Goal: Connect with others: Connect with others

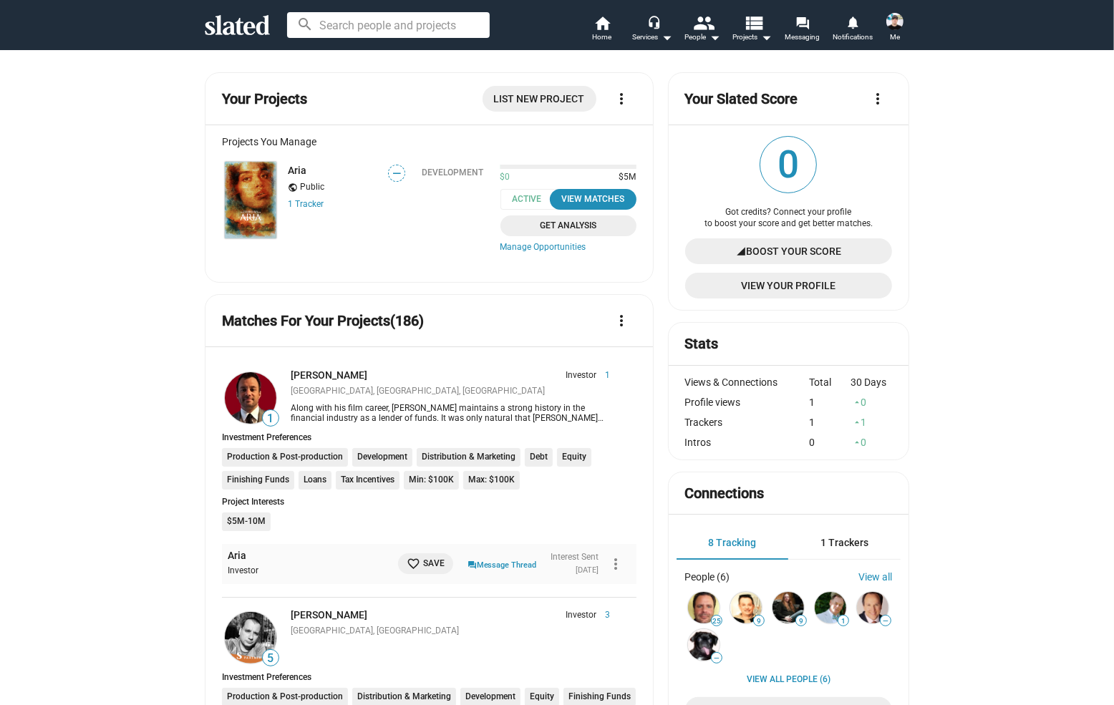
scroll to position [161, 0]
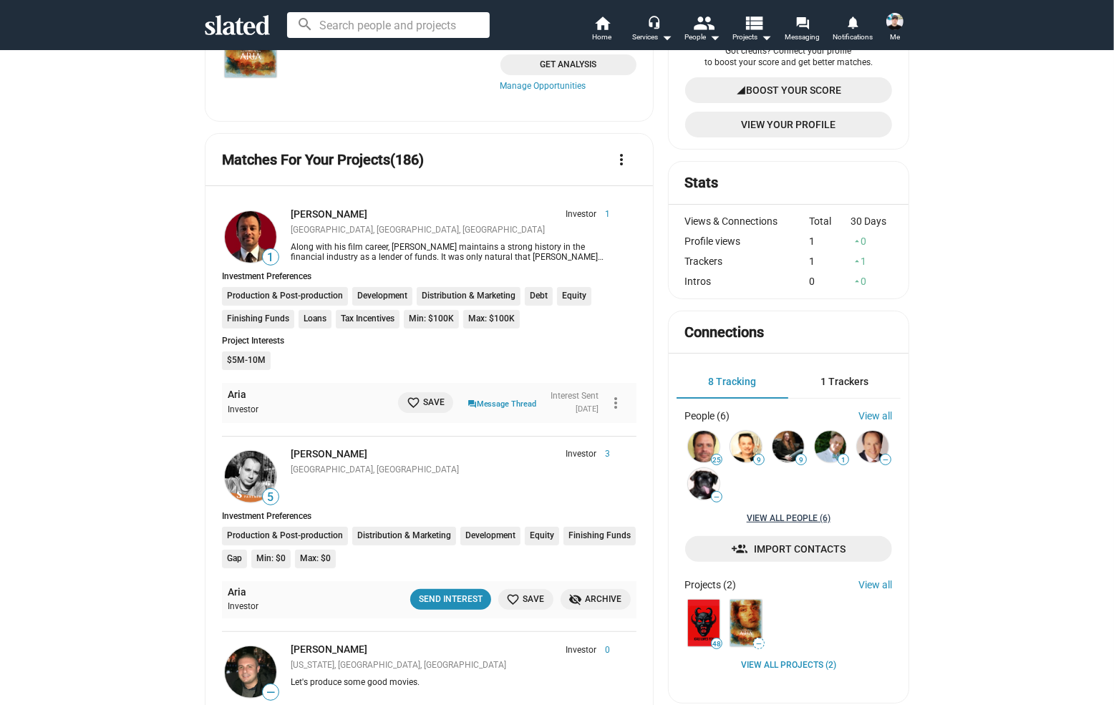
click at [799, 525] on link "View all People (6)" at bounding box center [789, 519] width 84 height 11
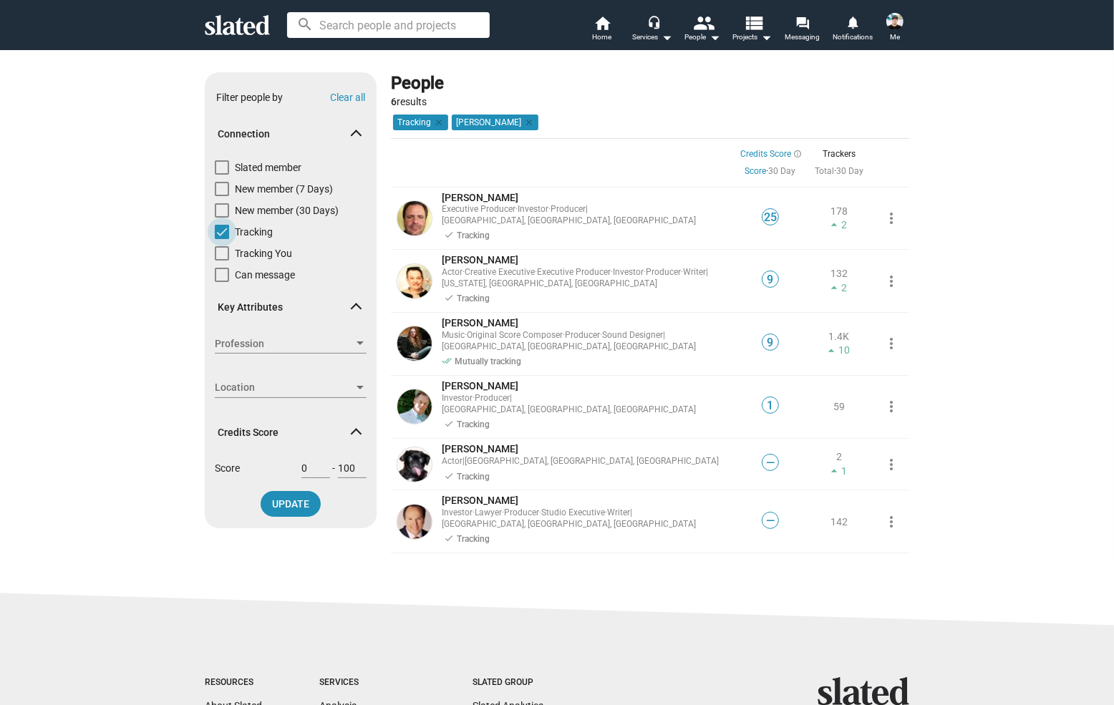
click at [232, 236] on label "Tracking" at bounding box center [244, 235] width 58 height 21
click at [222, 239] on input "Tracking" at bounding box center [221, 239] width 1 height 1
checkbox input "false"
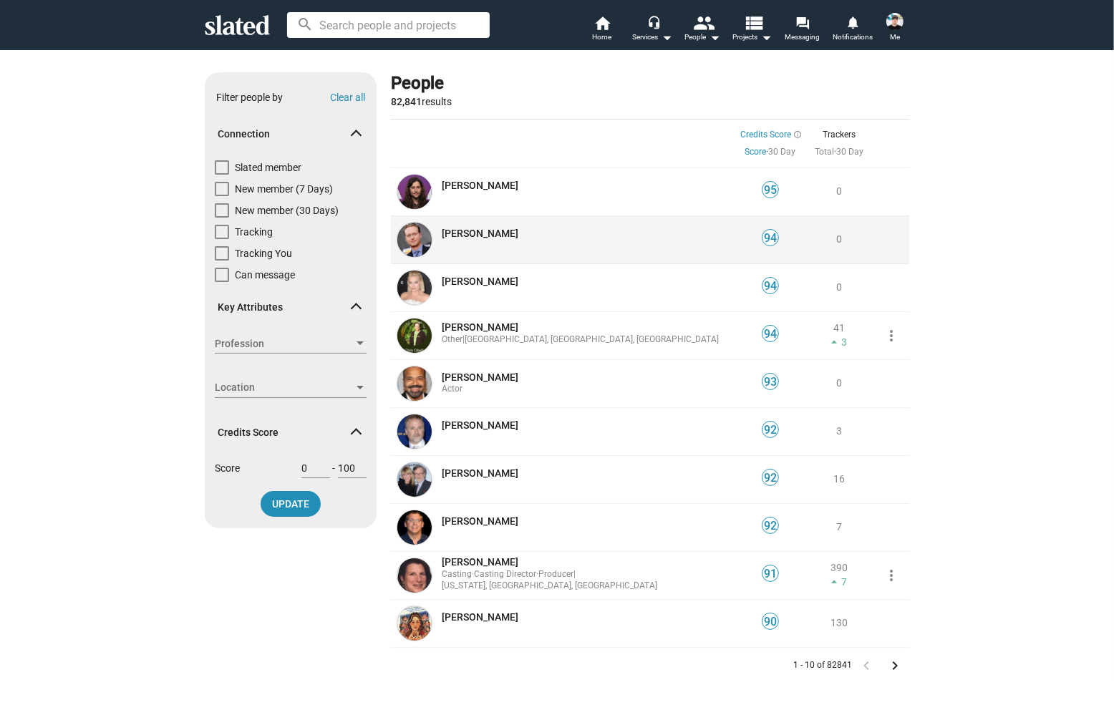
click at [411, 239] on img at bounding box center [415, 240] width 34 height 34
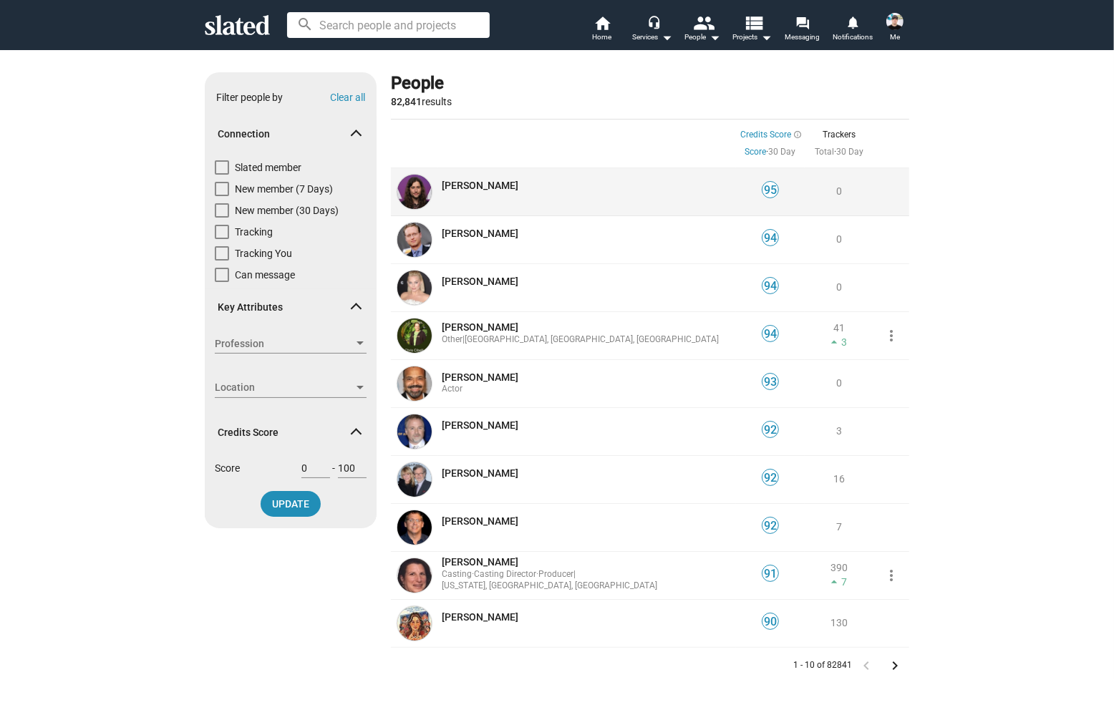
click at [466, 186] on span "[PERSON_NAME]" at bounding box center [480, 185] width 77 height 11
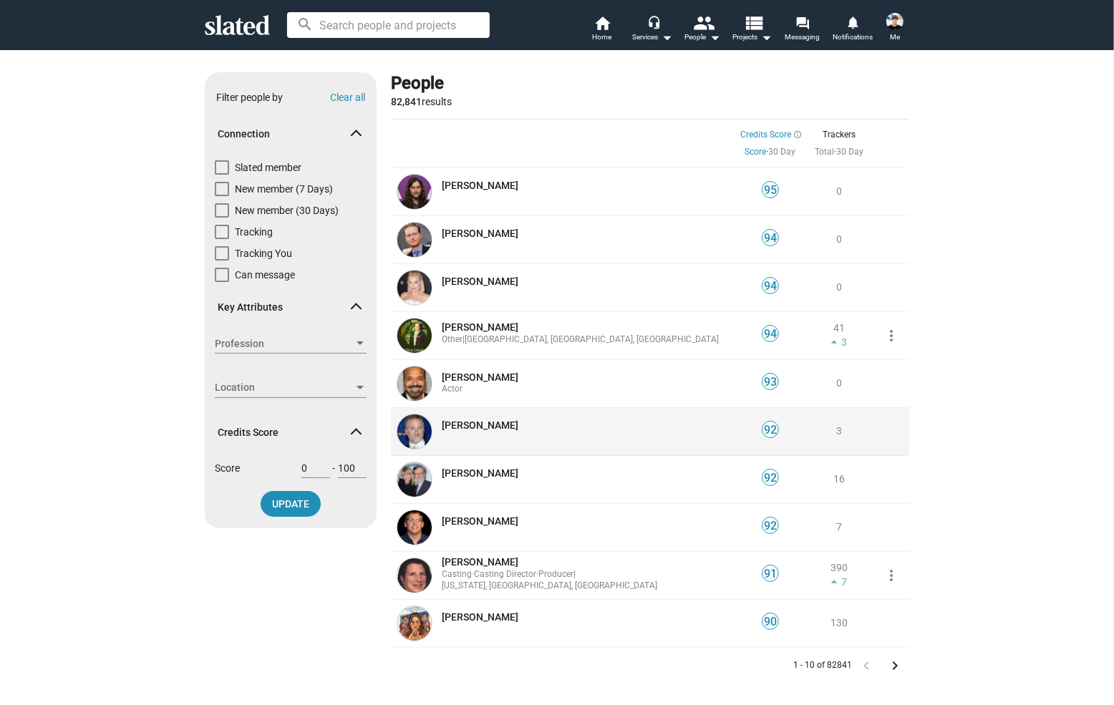
scroll to position [54, 0]
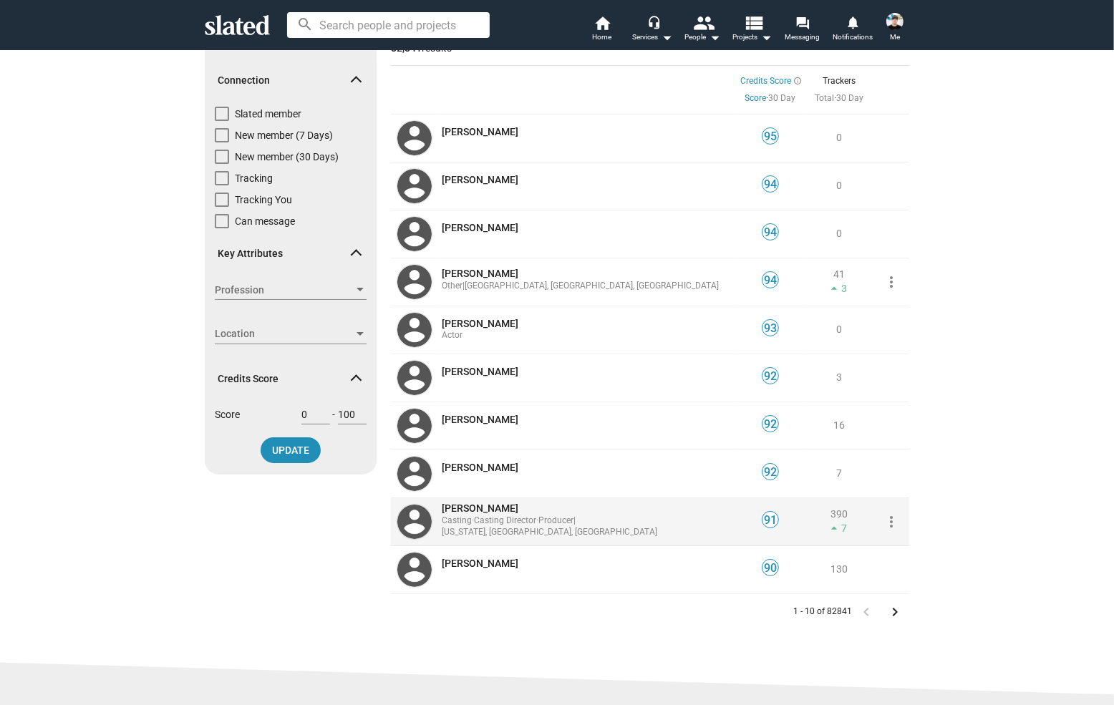
click at [471, 514] on span "[PERSON_NAME]" at bounding box center [480, 508] width 77 height 11
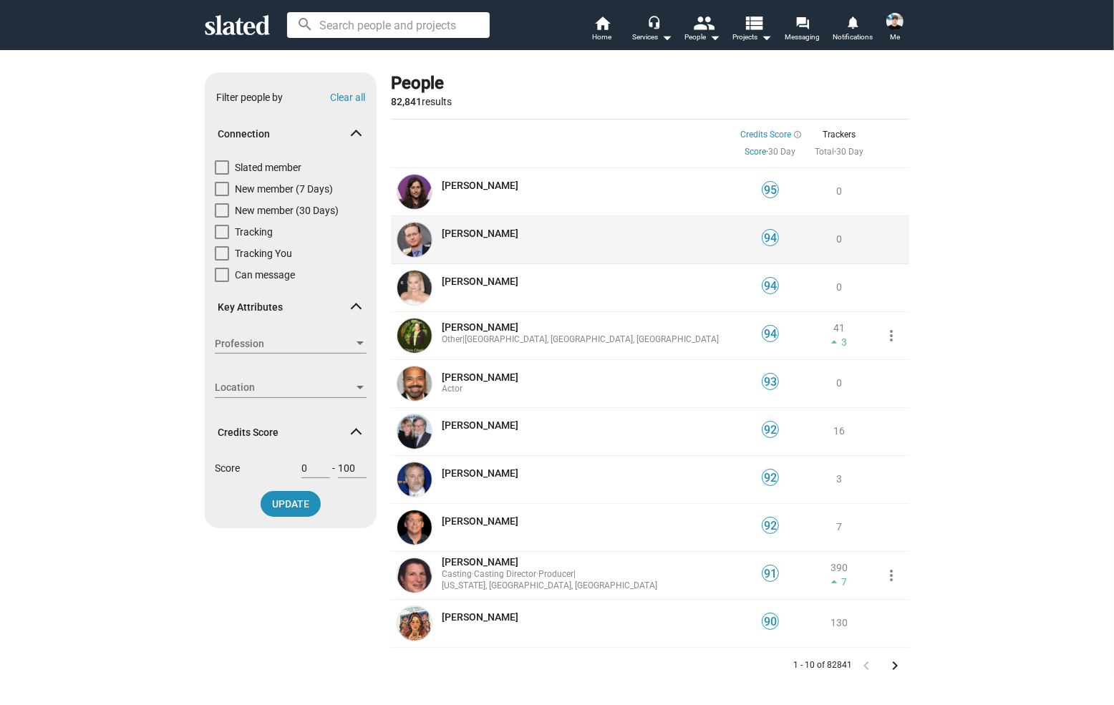
click at [408, 246] on img at bounding box center [415, 240] width 34 height 34
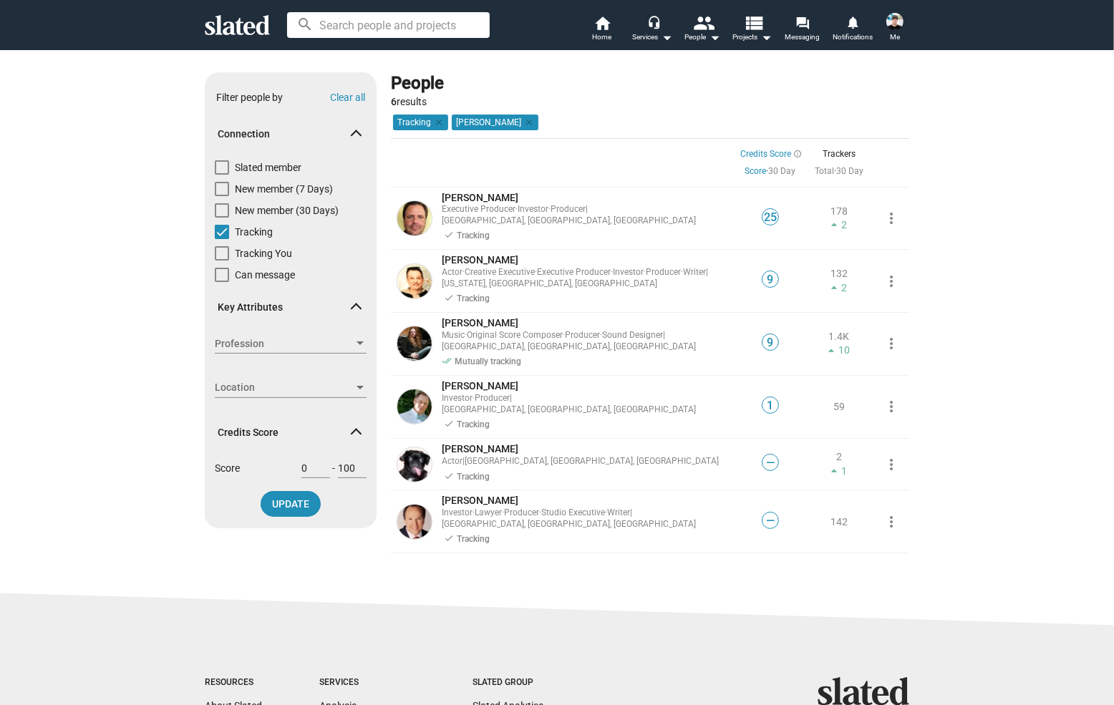
click at [251, 225] on span "Tracking" at bounding box center [254, 232] width 38 height 14
click at [222, 239] on input "Tracking" at bounding box center [221, 239] width 1 height 1
checkbox input "false"
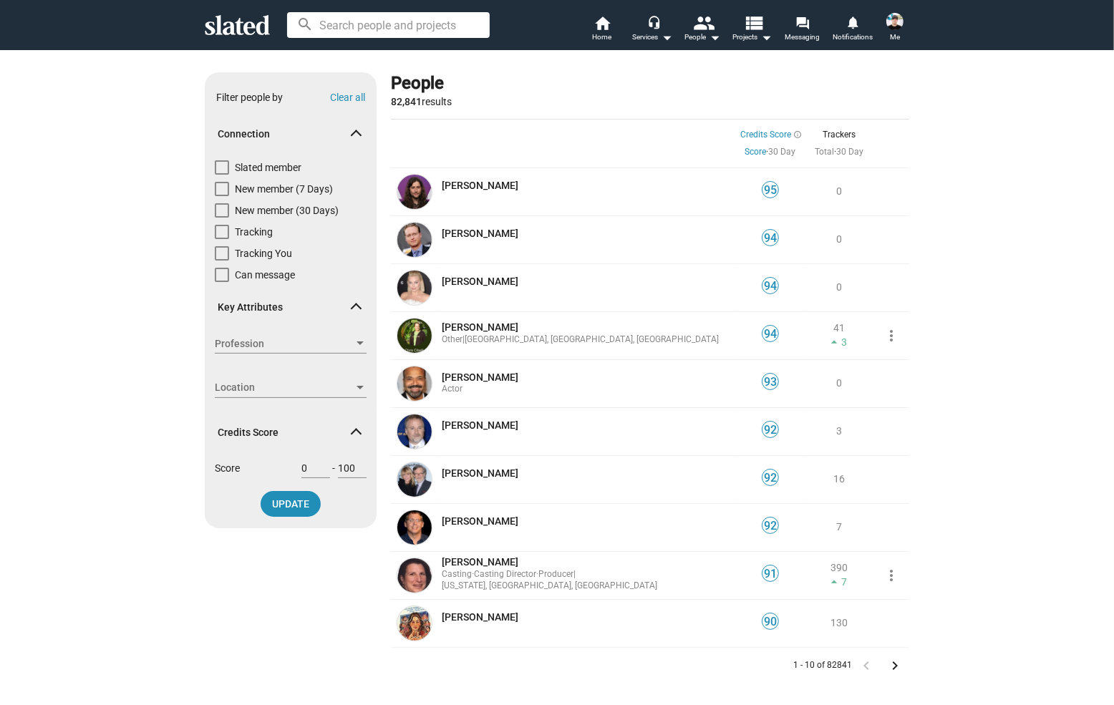
click at [256, 246] on span "Tracking You" at bounding box center [263, 253] width 57 height 14
click at [222, 261] on input "Tracking You" at bounding box center [221, 261] width 1 height 1
checkbox input "true"
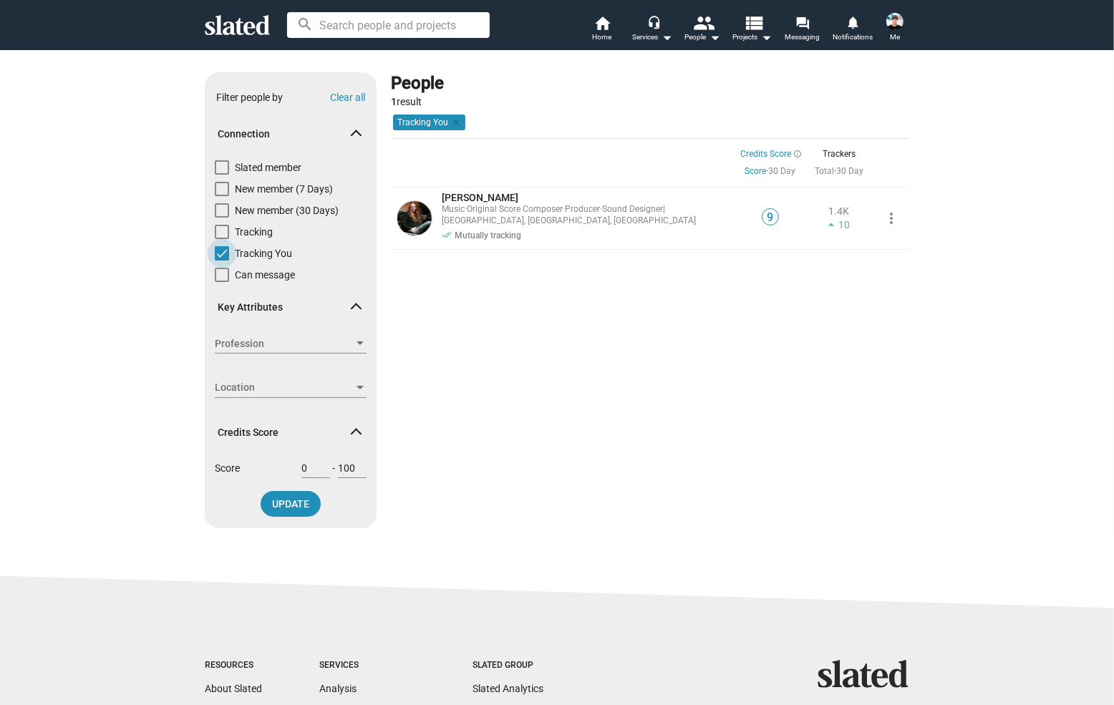
click at [256, 246] on span "Tracking You" at bounding box center [263, 253] width 57 height 14
click at [222, 261] on input "Tracking You" at bounding box center [221, 261] width 1 height 1
checkbox input "false"
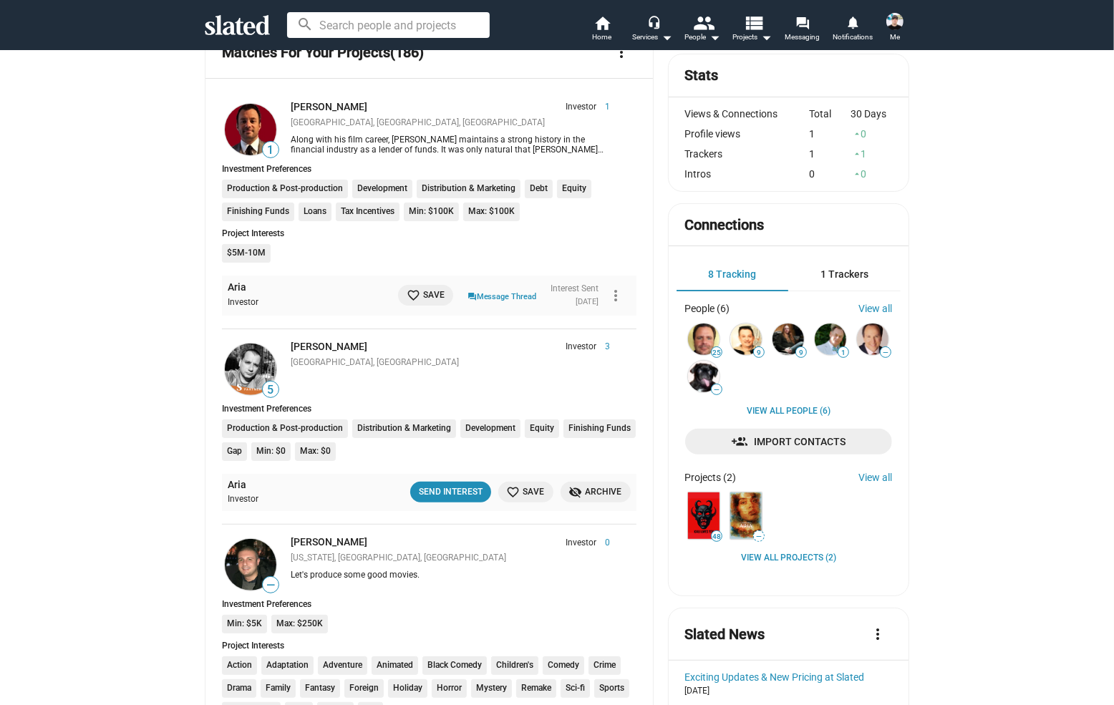
scroll to position [322, 0]
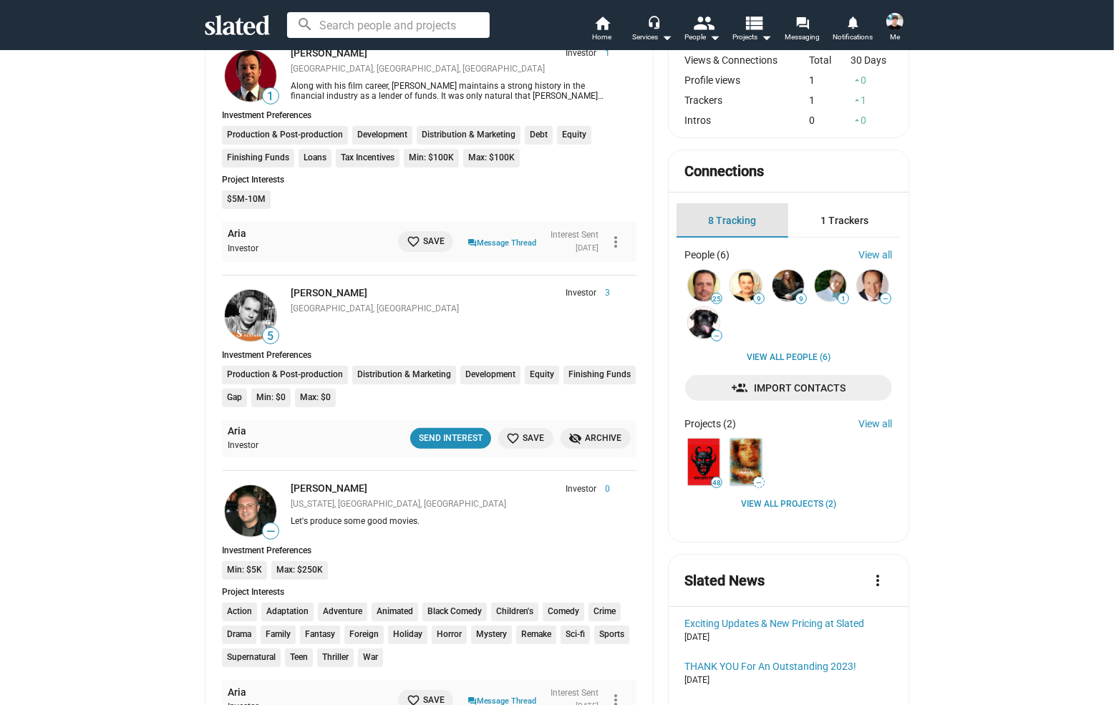
click at [730, 224] on span "8 Tracking" at bounding box center [732, 220] width 48 height 11
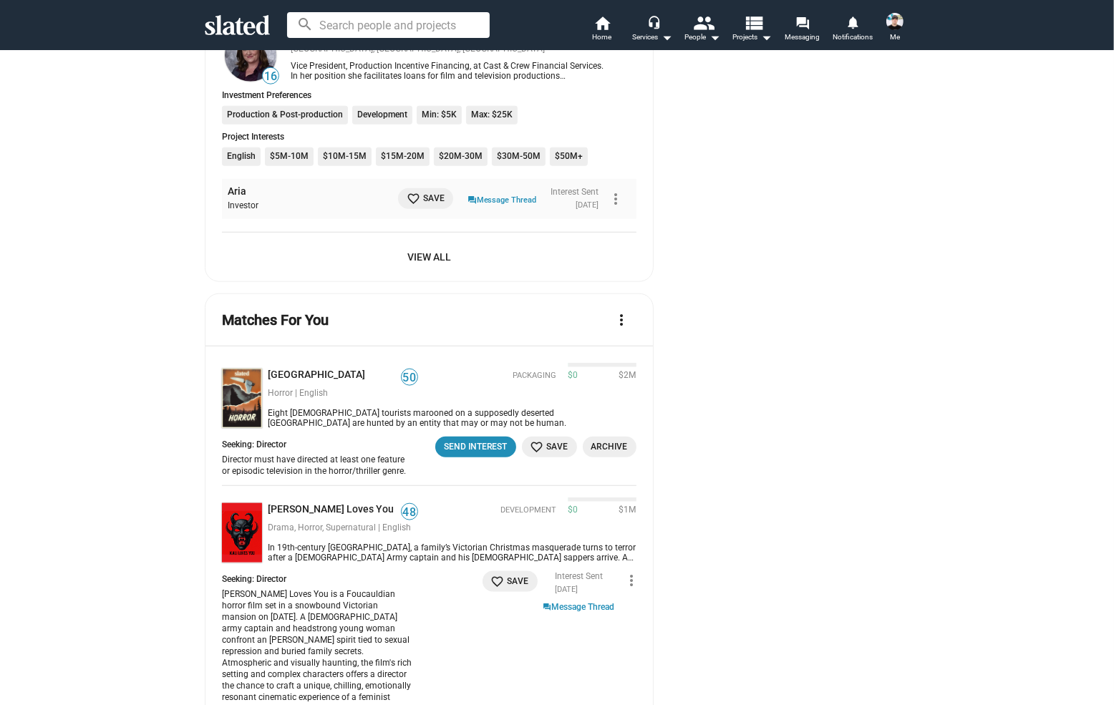
scroll to position [1235, 0]
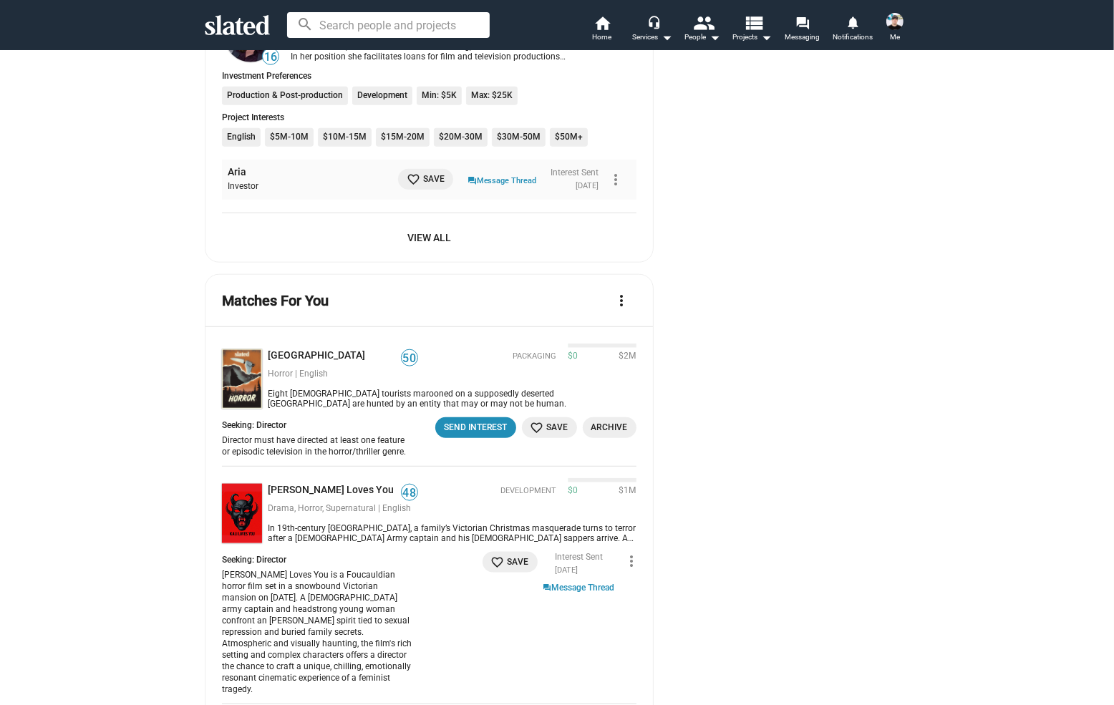
click at [422, 241] on span "View All" at bounding box center [429, 238] width 392 height 26
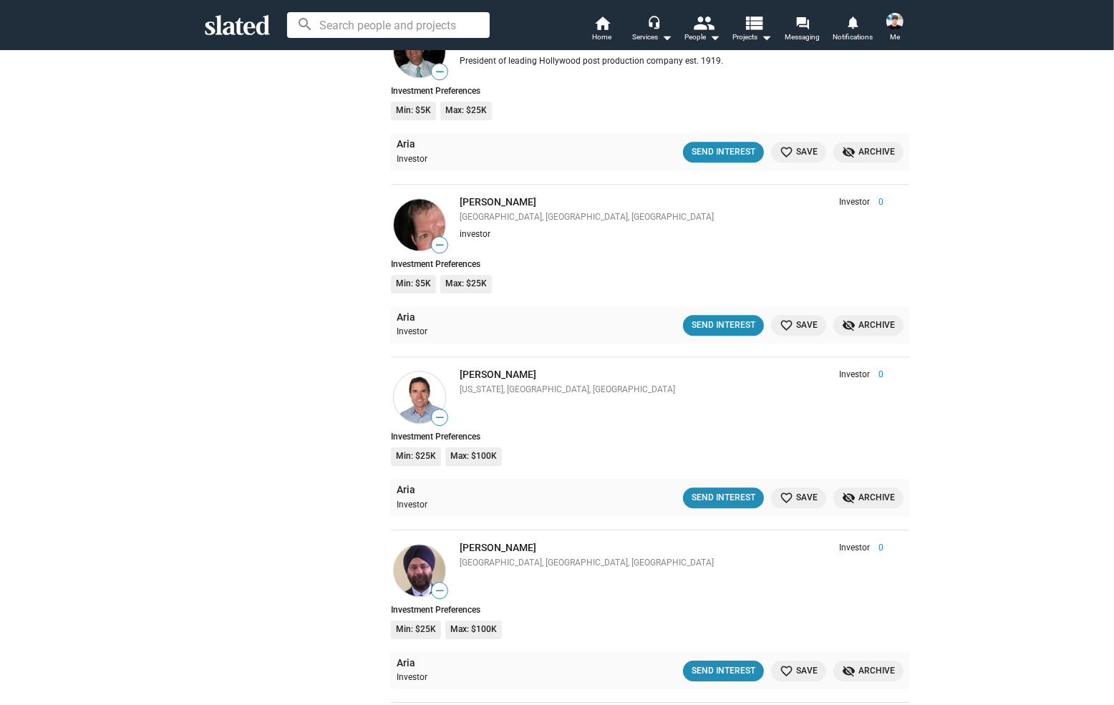
scroll to position [3330, 0]
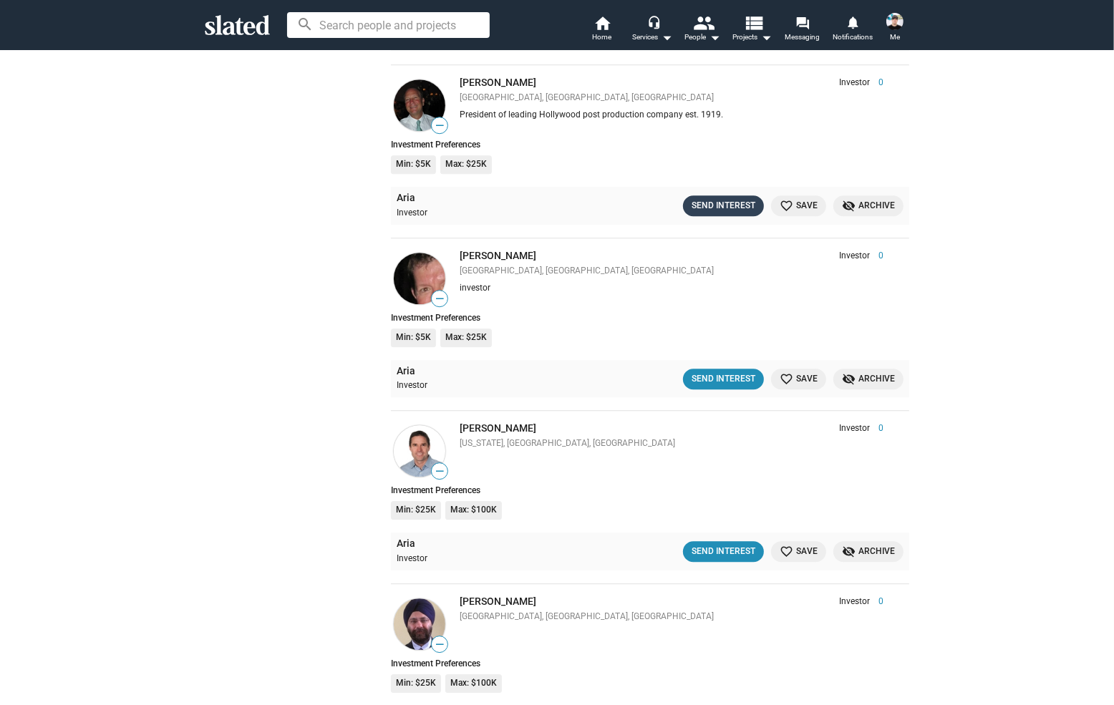
click at [711, 211] on div "Send Interest" at bounding box center [724, 205] width 64 height 15
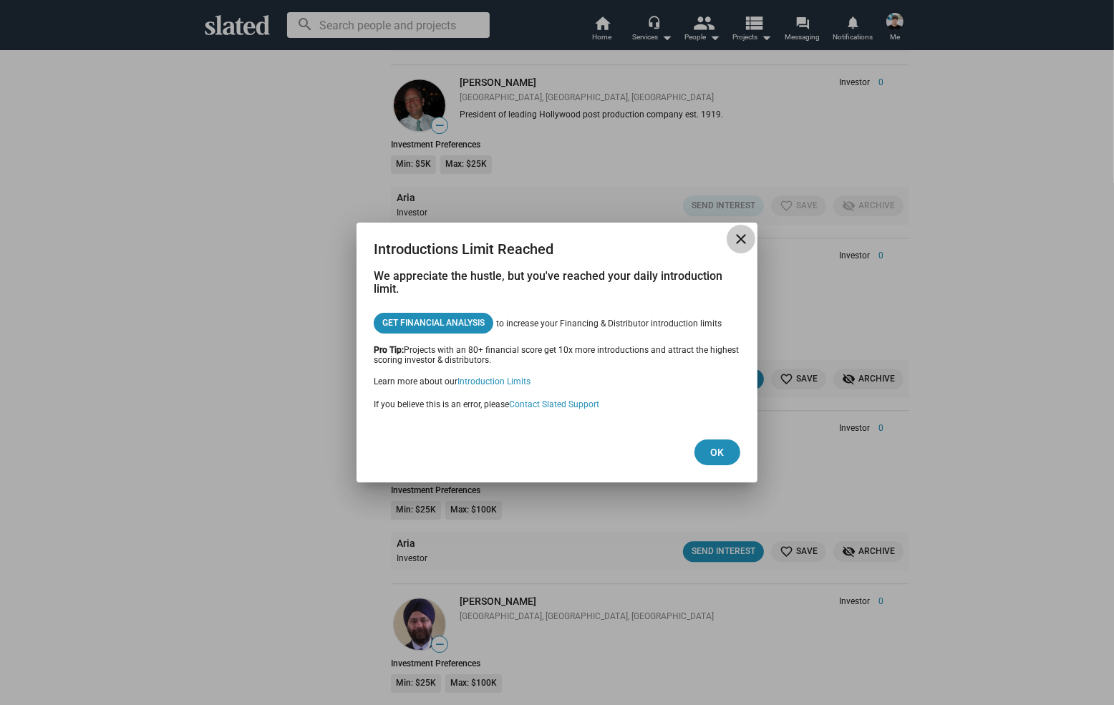
click at [735, 242] on mat-icon "close" at bounding box center [741, 239] width 17 height 17
